Goal: Task Accomplishment & Management: Manage account settings

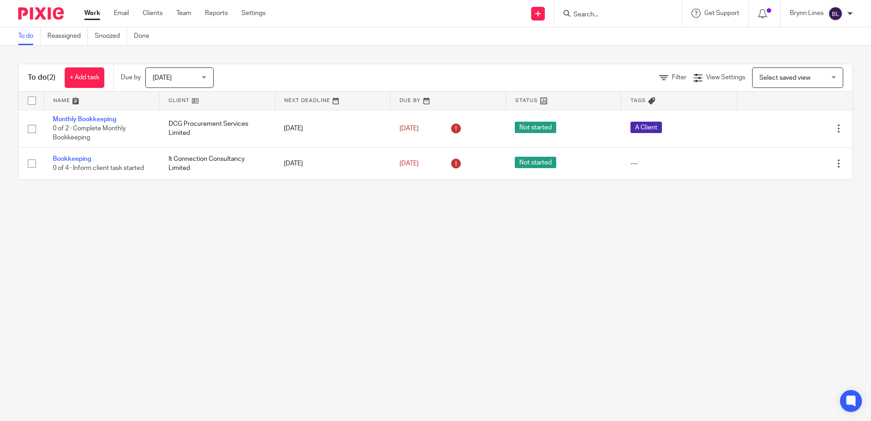
click at [637, 17] on input "Search" at bounding box center [614, 15] width 82 height 8
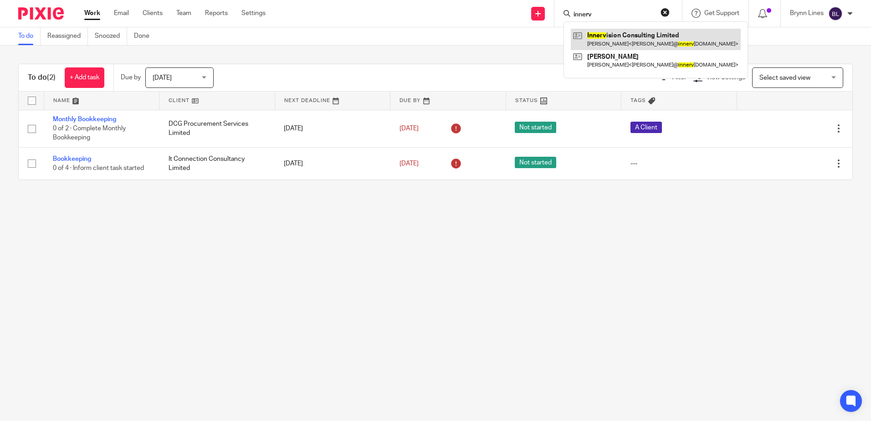
type input "innerv"
click at [614, 43] on link at bounding box center [656, 39] width 170 height 21
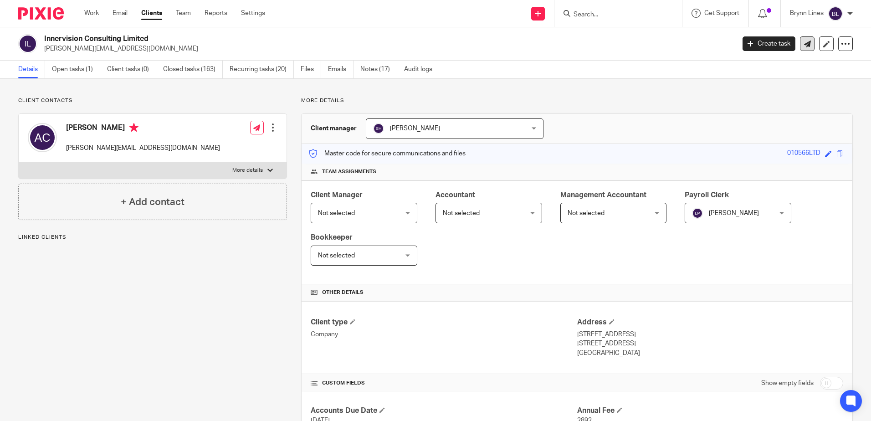
click at [800, 46] on link at bounding box center [807, 43] width 15 height 15
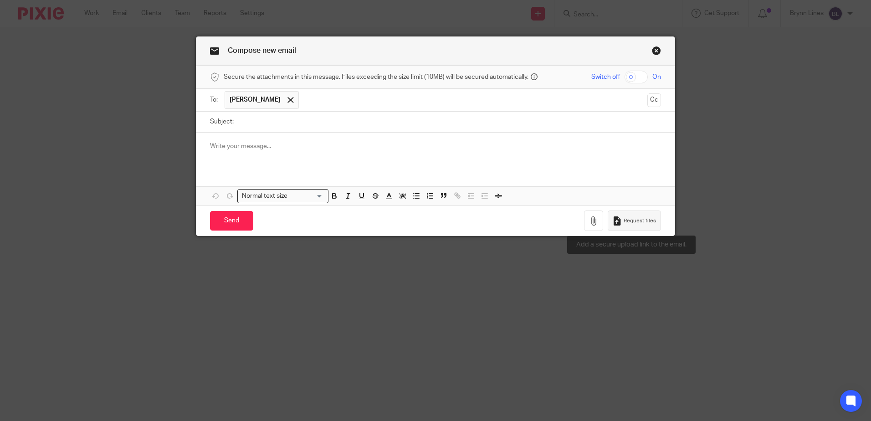
click at [622, 227] on button "Request files" at bounding box center [634, 221] width 53 height 21
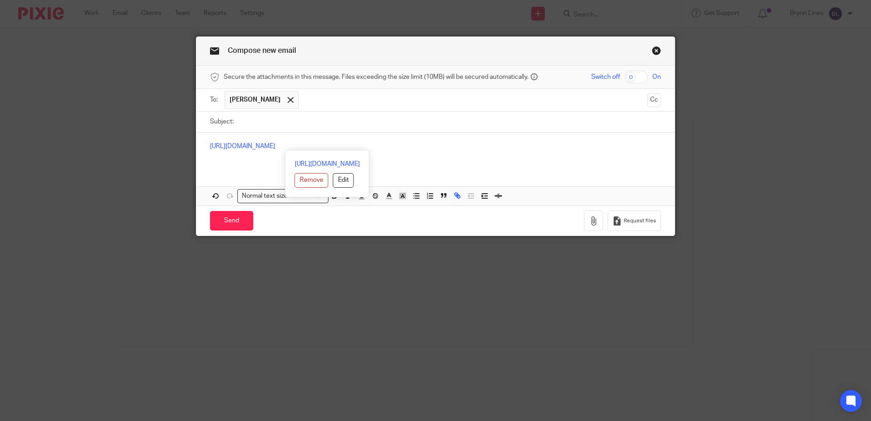
drag, startPoint x: 489, startPoint y: 145, endPoint x: 136, endPoint y: 126, distance: 353.3
click at [136, 126] on div "Compose new email Secure the attachments in this message. Files exceeding the s…" at bounding box center [435, 210] width 871 height 421
click at [592, 223] on icon "button" at bounding box center [593, 220] width 9 height 9
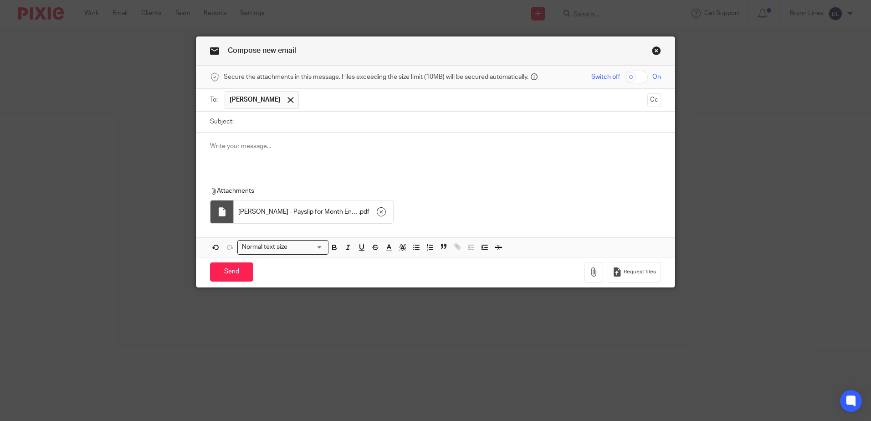
click at [287, 124] on input "Subject:" at bounding box center [449, 122] width 423 height 21
type input "P"
type input "A"
click at [287, 124] on input "August" at bounding box center [449, 122] width 423 height 21
type input "August Payslip"
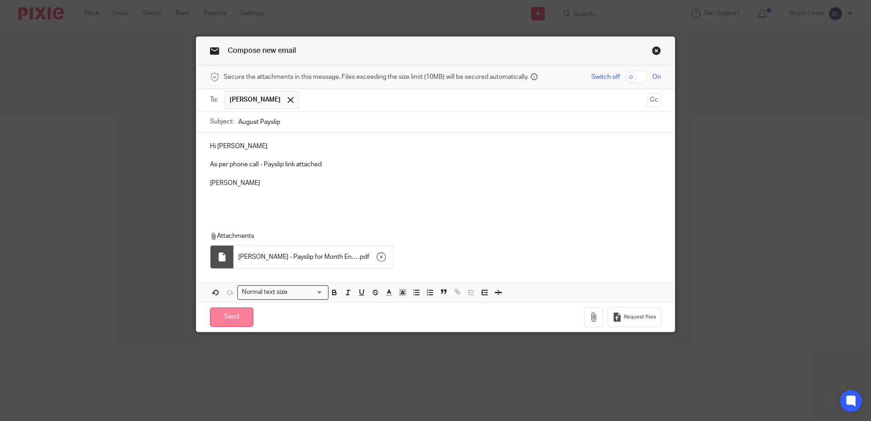
click at [217, 321] on input "Send" at bounding box center [231, 318] width 43 height 20
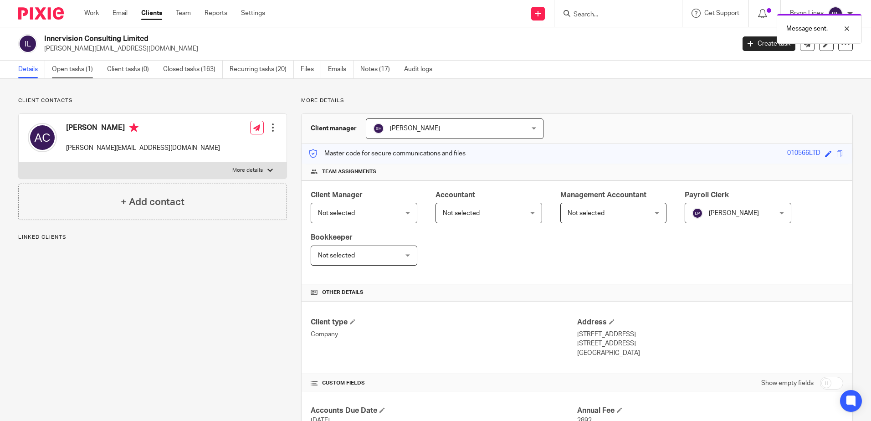
click at [74, 70] on link "Open tasks (1)" at bounding box center [76, 70] width 48 height 18
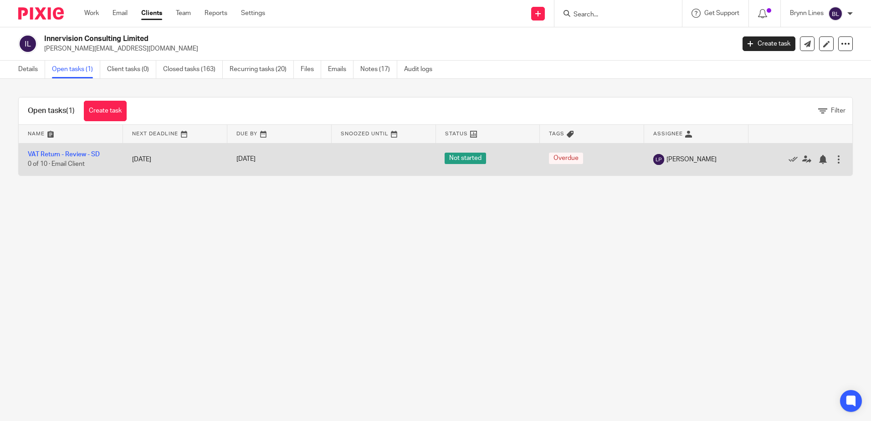
click at [831, 155] on td "Edit task Delete" at bounding box center [800, 159] width 104 height 32
click at [820, 155] on div at bounding box center [795, 159] width 77 height 9
click at [835, 159] on div at bounding box center [839, 159] width 9 height 9
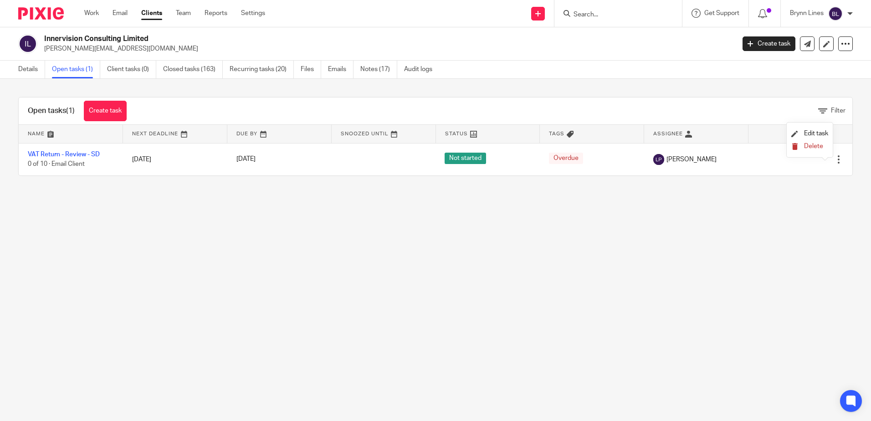
click at [816, 148] on span "Delete" at bounding box center [813, 146] width 19 height 6
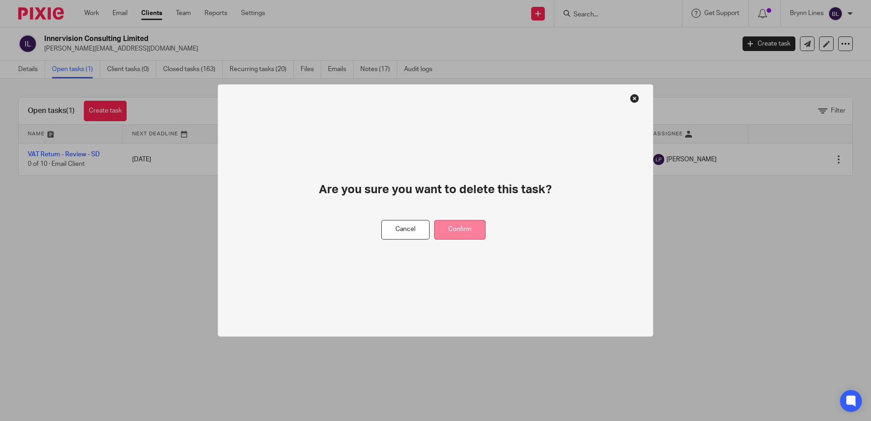
click at [476, 233] on button "Confirm" at bounding box center [460, 230] width 52 height 20
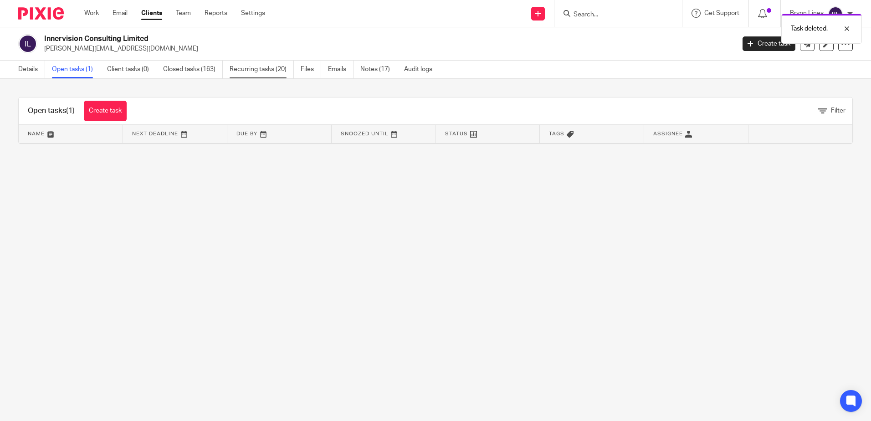
click at [252, 71] on link "Recurring tasks (20)" at bounding box center [262, 70] width 64 height 18
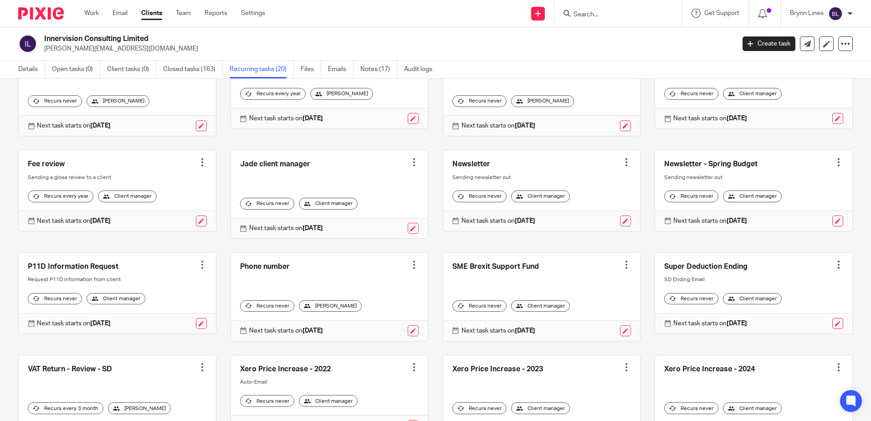
scroll to position [241, 0]
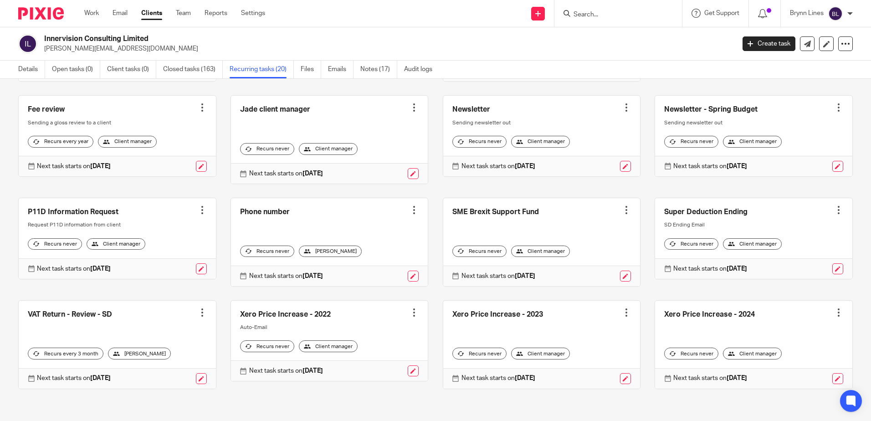
click at [203, 316] on div at bounding box center [202, 312] width 9 height 9
click at [163, 370] on span "Cancel schedule" at bounding box center [165, 370] width 48 height 6
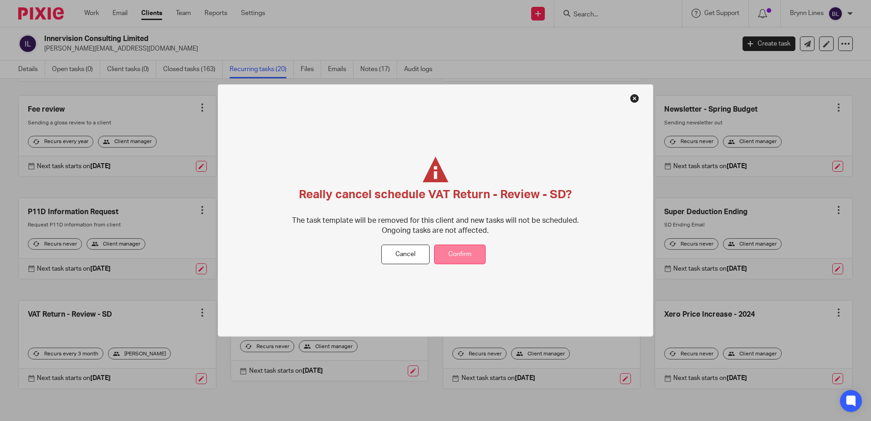
click at [478, 245] on button "Confirm" at bounding box center [460, 255] width 52 height 20
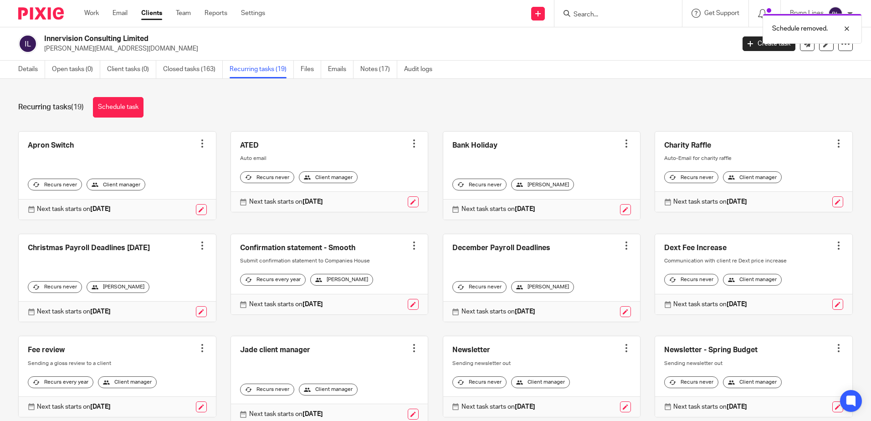
click at [52, 15] on img at bounding box center [41, 13] width 46 height 12
